Goal: Check status: Check status

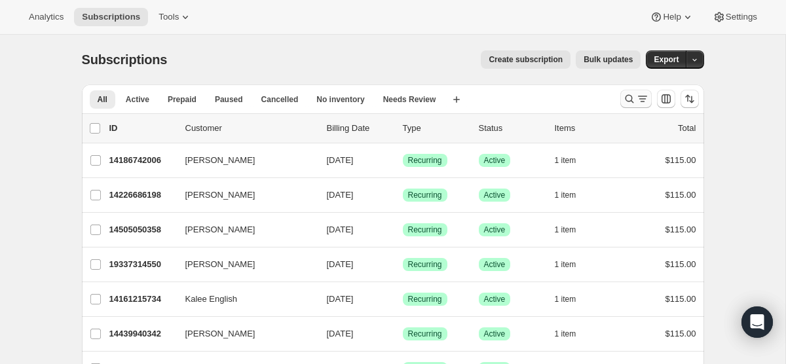
click at [629, 97] on icon "Search and filter results" at bounding box center [629, 98] width 13 height 13
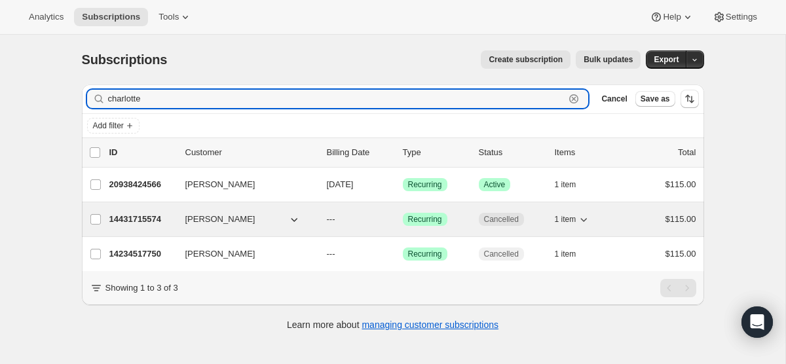
type input "charlotte"
click at [142, 213] on p "14431715574" at bounding box center [141, 219] width 65 height 13
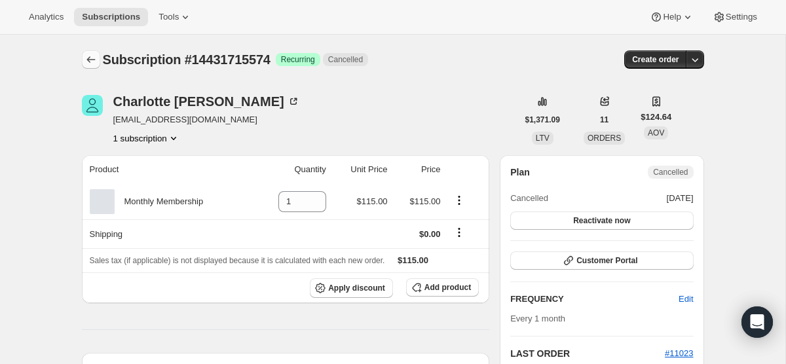
click at [90, 54] on icon "Subscriptions" at bounding box center [90, 59] width 13 height 13
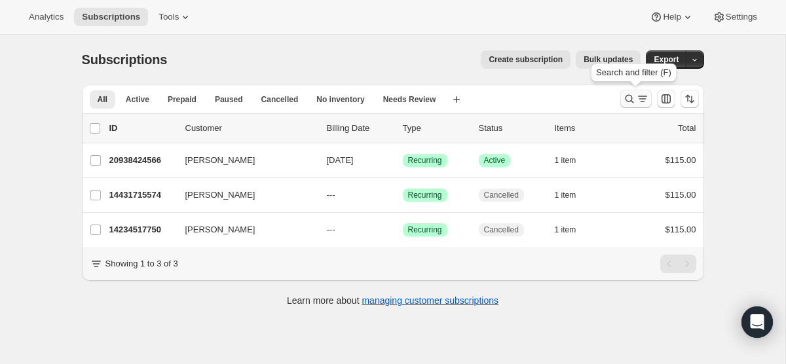
click at [636, 102] on icon "Search and filter results" at bounding box center [642, 98] width 13 height 13
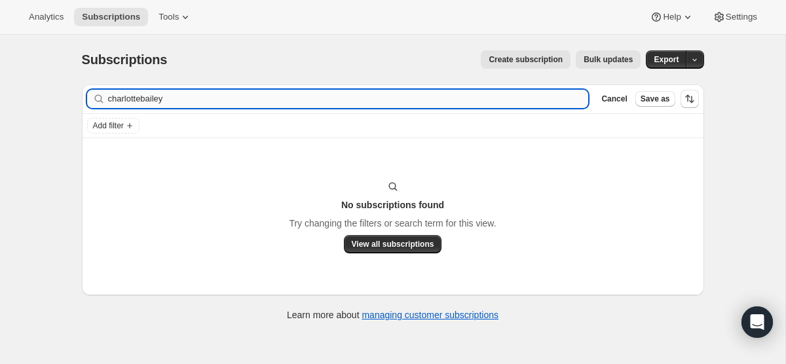
click at [515, 100] on input "charlottebailey" at bounding box center [348, 99] width 481 height 18
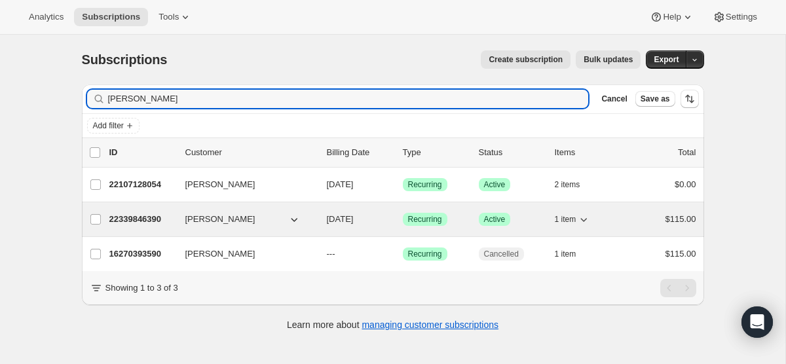
type input "[PERSON_NAME]"
click at [146, 215] on p "22339846390" at bounding box center [141, 219] width 65 height 13
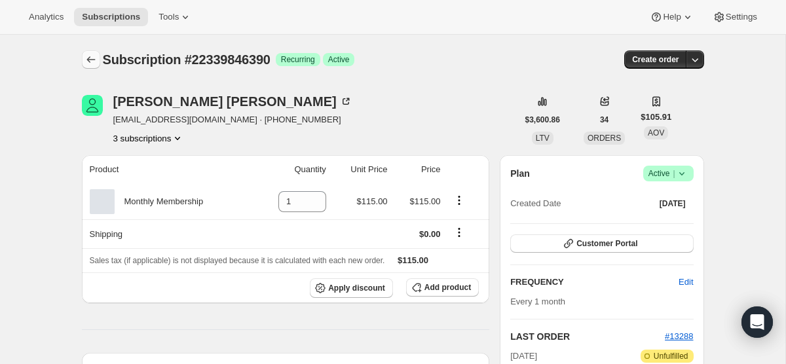
click at [90, 53] on button "Subscriptions" at bounding box center [91, 59] width 18 height 18
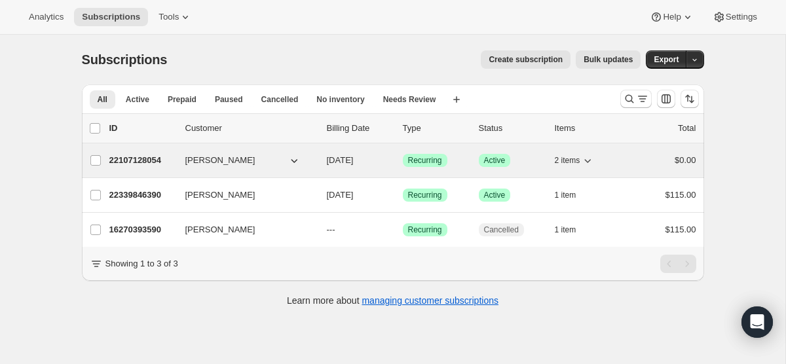
click at [135, 156] on p "22107128054" at bounding box center [141, 160] width 65 height 13
